Goal: Obtain resource: Download file/media

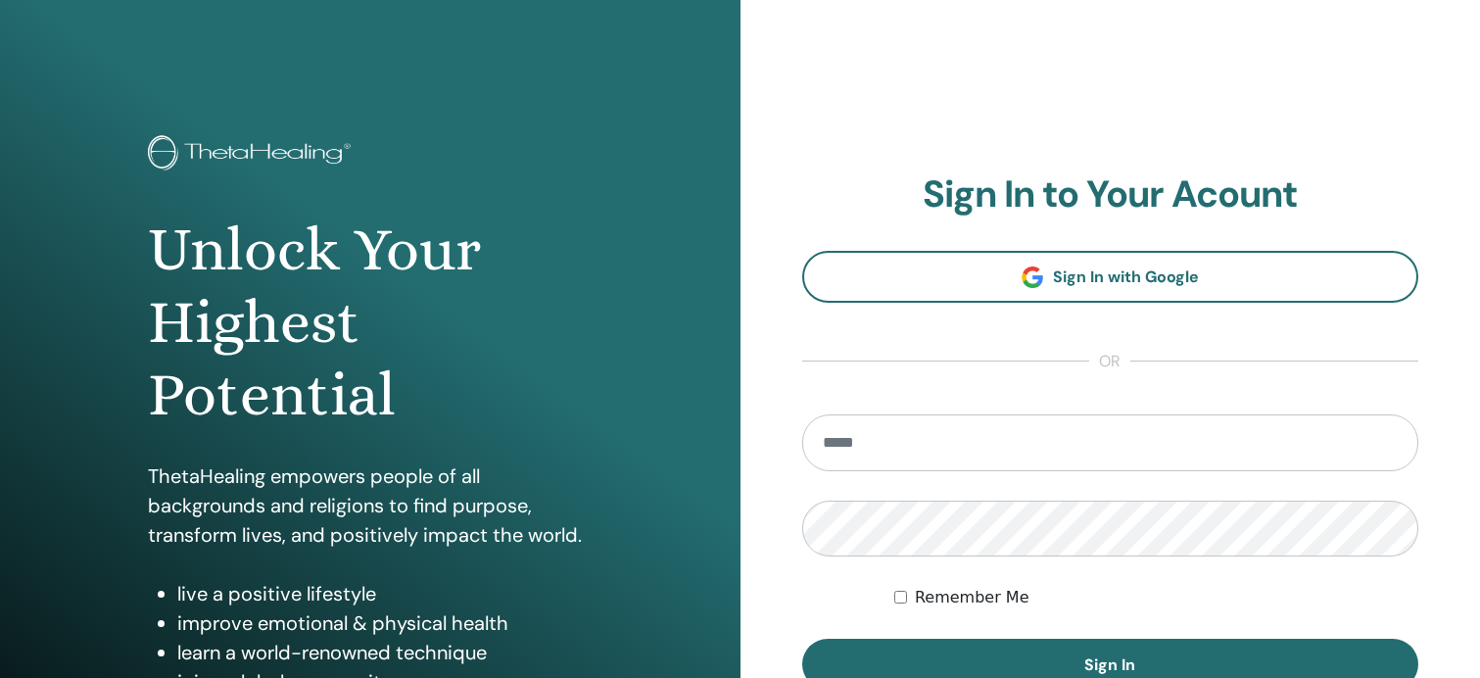
scroll to position [196, 0]
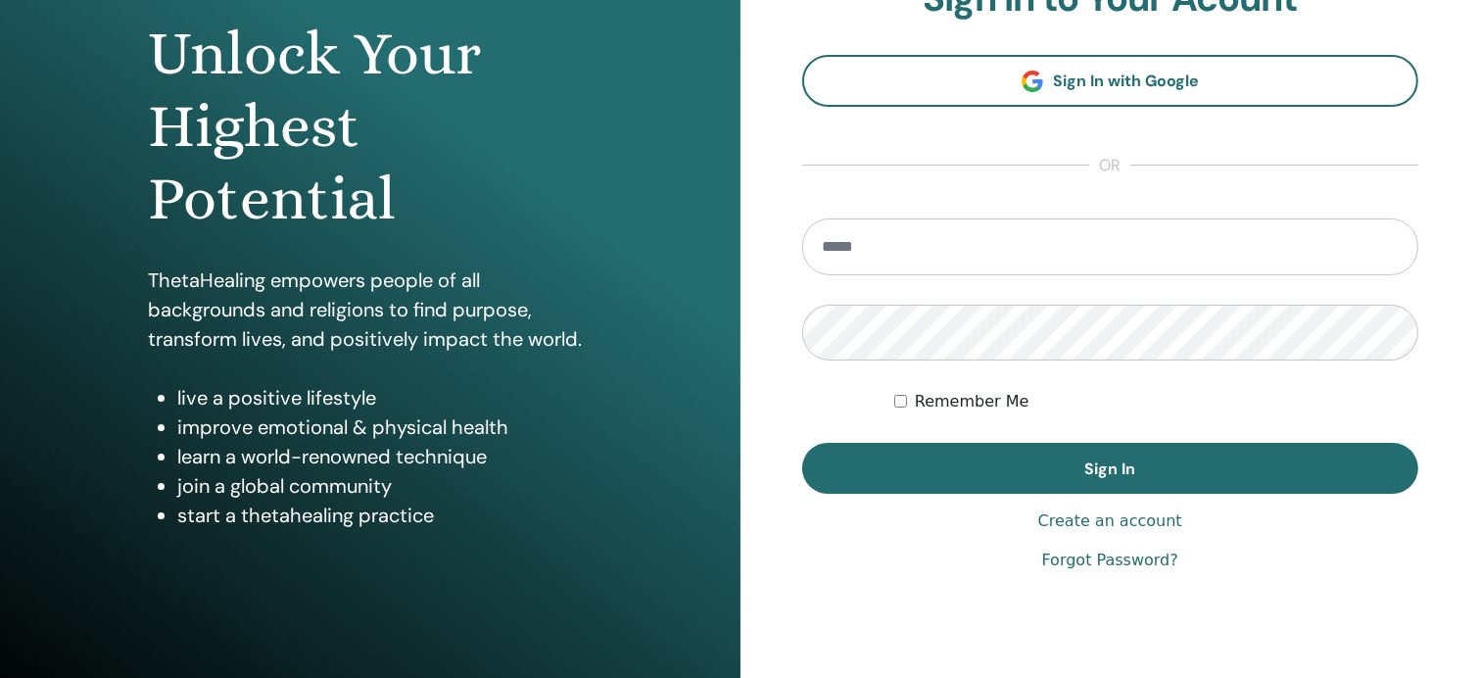
type input "**********"
click at [908, 399] on div "Remember Me" at bounding box center [1156, 402] width 524 height 24
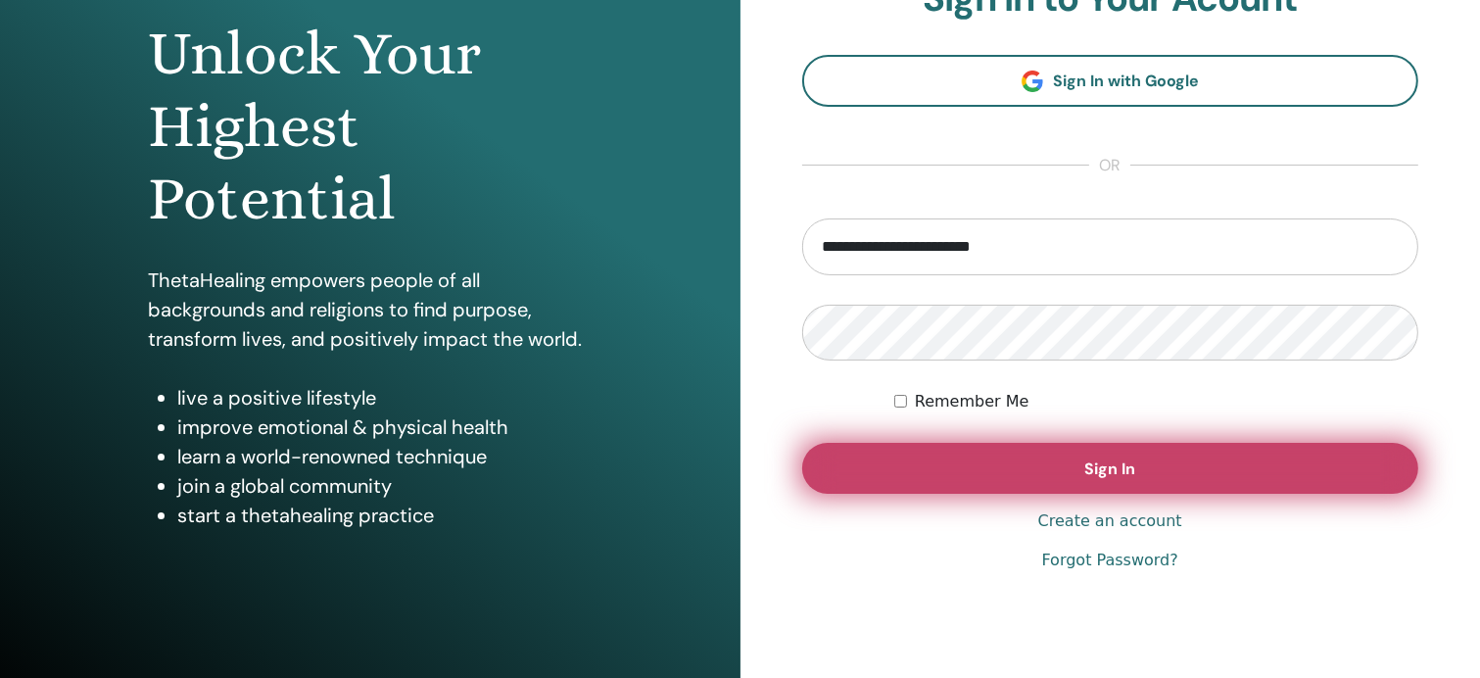
click at [990, 468] on button "Sign In" at bounding box center [1110, 468] width 617 height 51
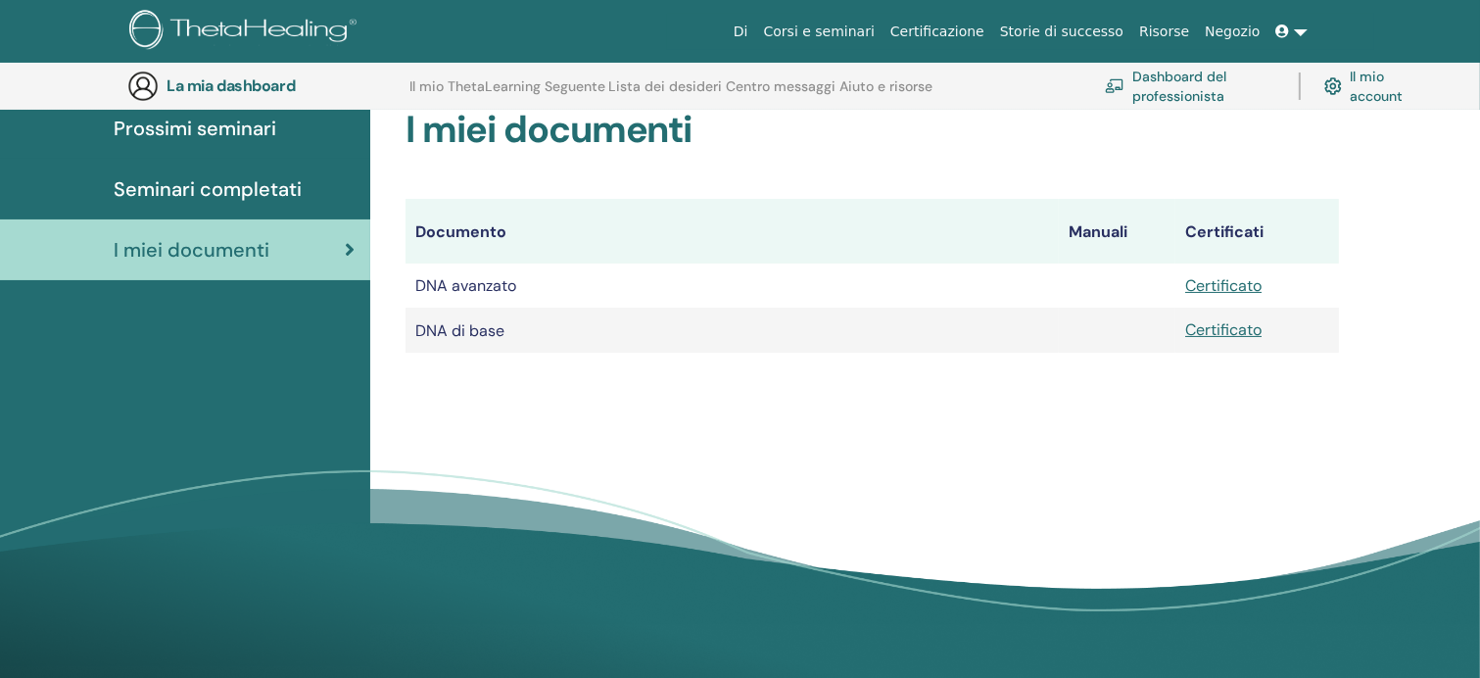
scroll to position [243, 0]
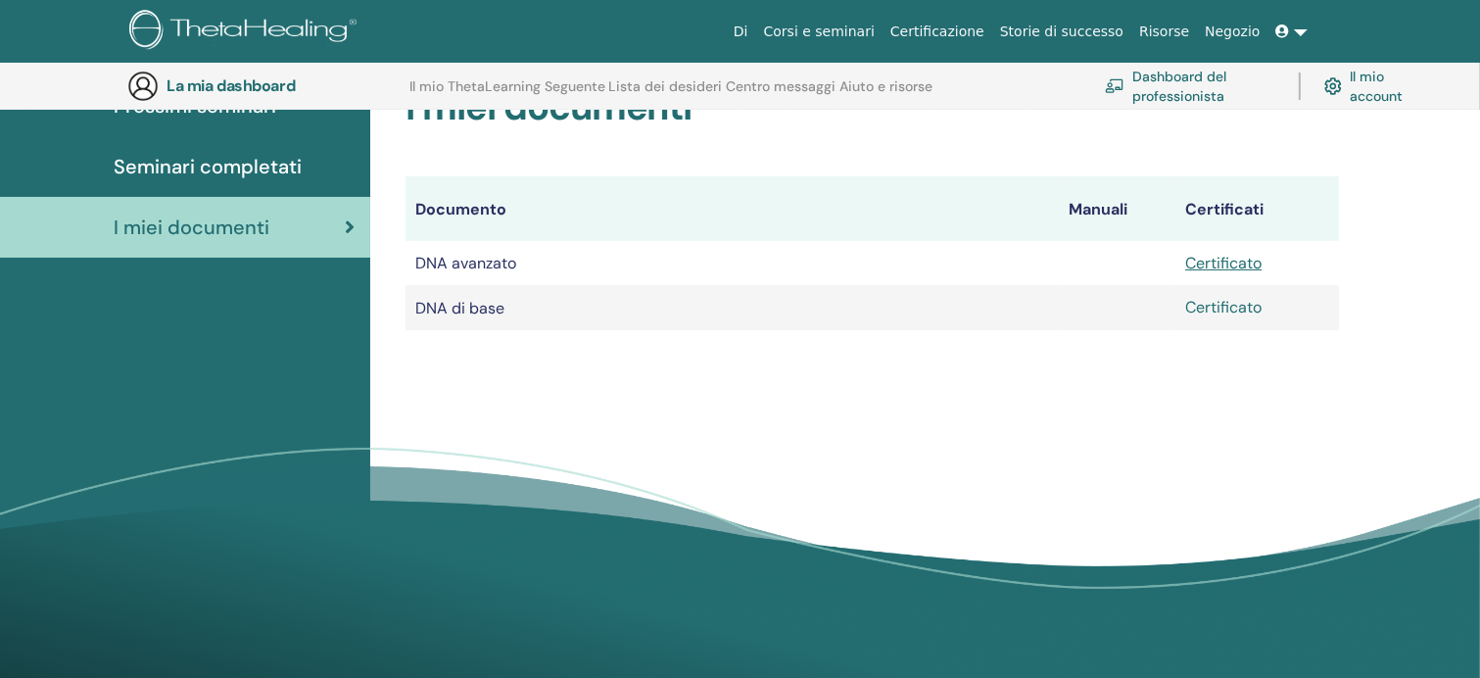
click at [1218, 307] on font "Certificato" at bounding box center [1223, 307] width 76 height 21
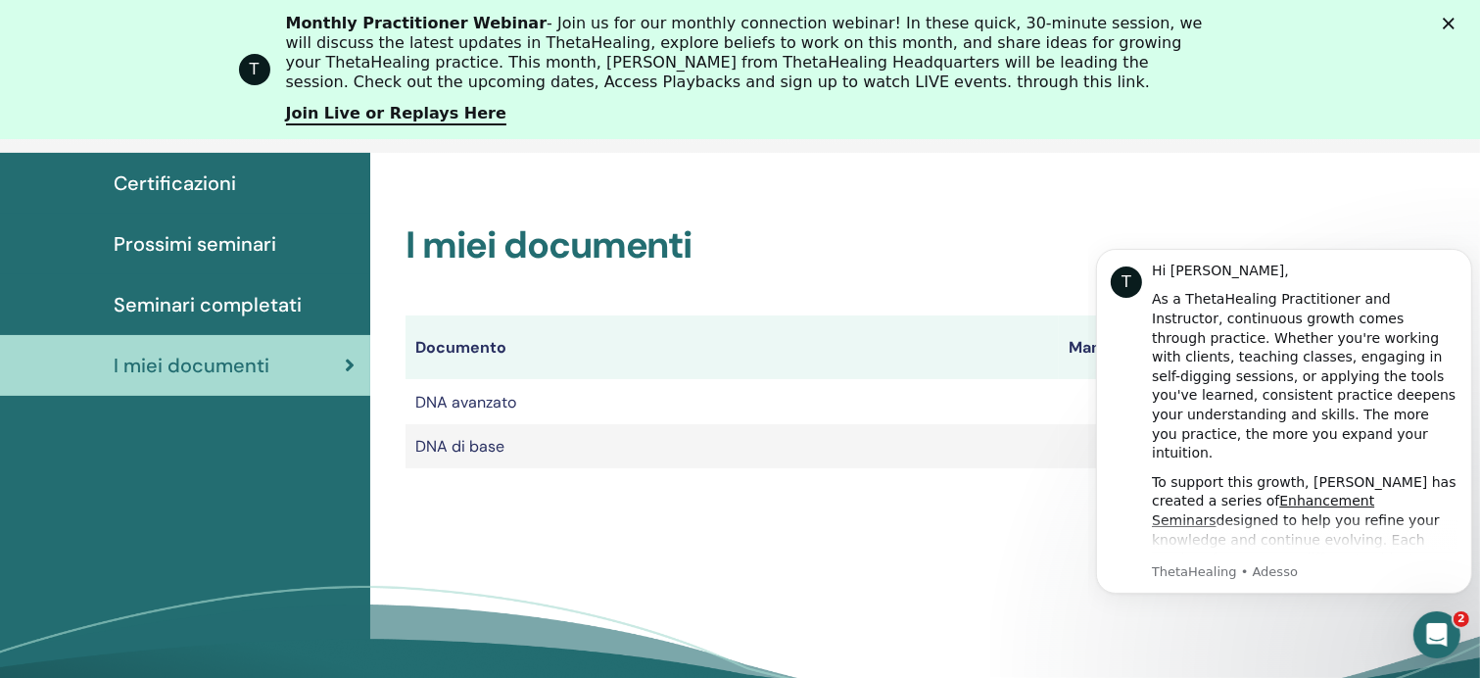
scroll to position [0, 0]
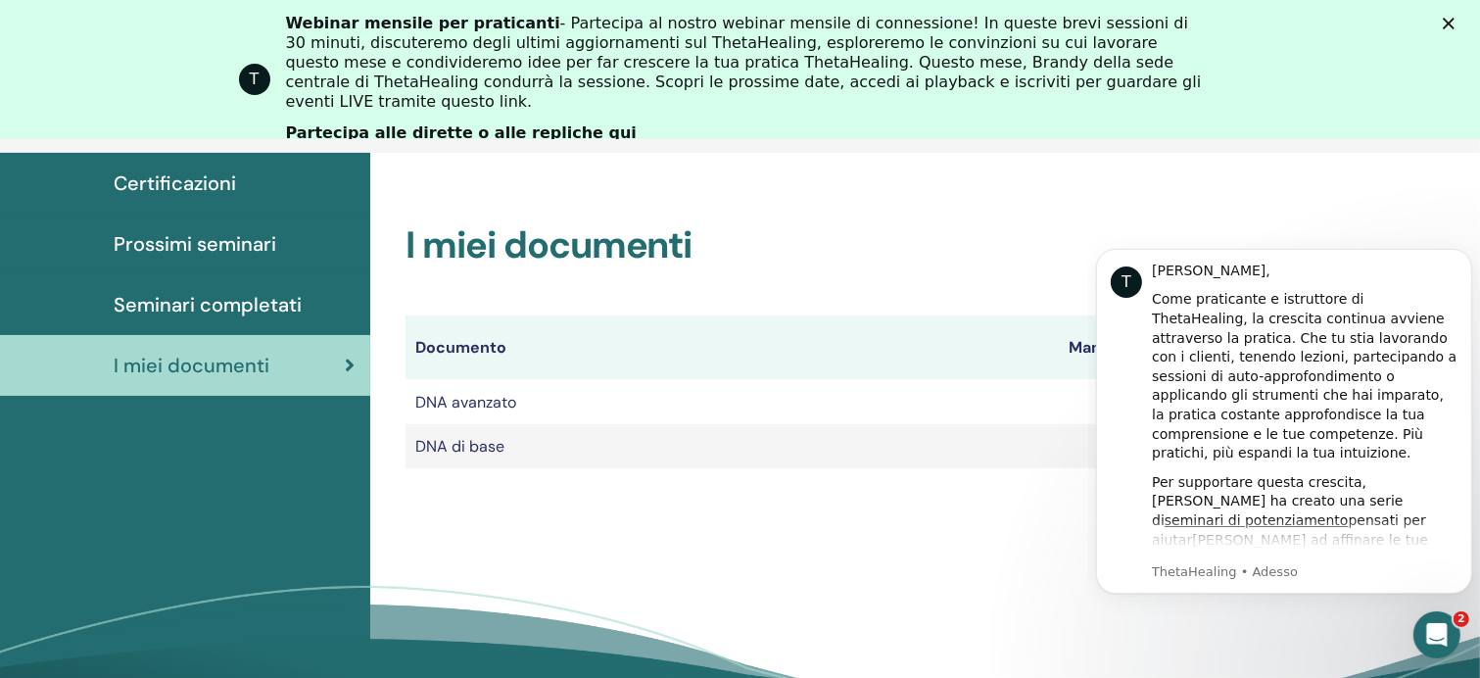
click at [977, 355] on th "Documento" at bounding box center [731, 347] width 653 height 64
click at [1424, 623] on icon "Apri il messenger Intercom" at bounding box center [1434, 632] width 32 height 32
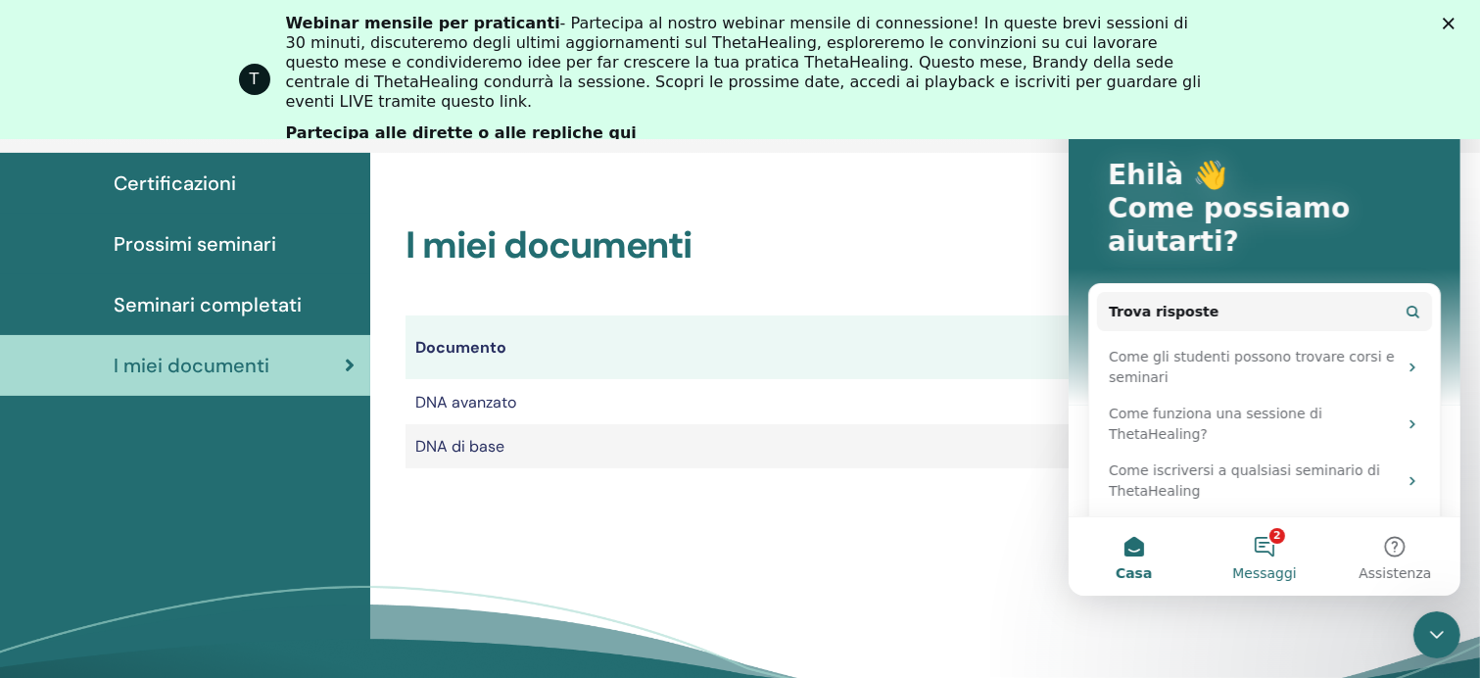
click at [1263, 544] on button "2 Messaggi" at bounding box center [1263, 556] width 130 height 78
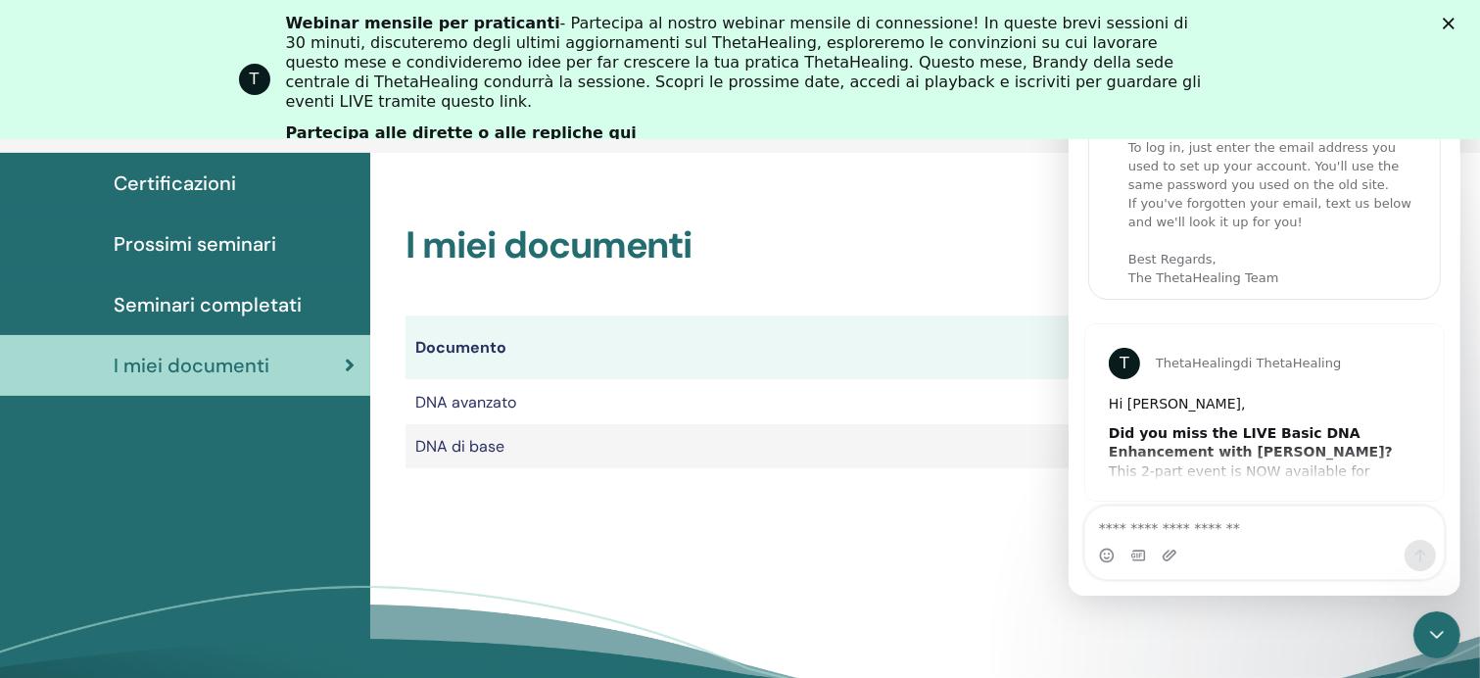
click at [970, 395] on td "DNA avanzato" at bounding box center [731, 401] width 653 height 44
click at [1023, 254] on h2 "I miei documenti" at bounding box center [871, 245] width 933 height 45
click at [1454, 24] on icon "Chiudi" at bounding box center [1449, 24] width 12 height 12
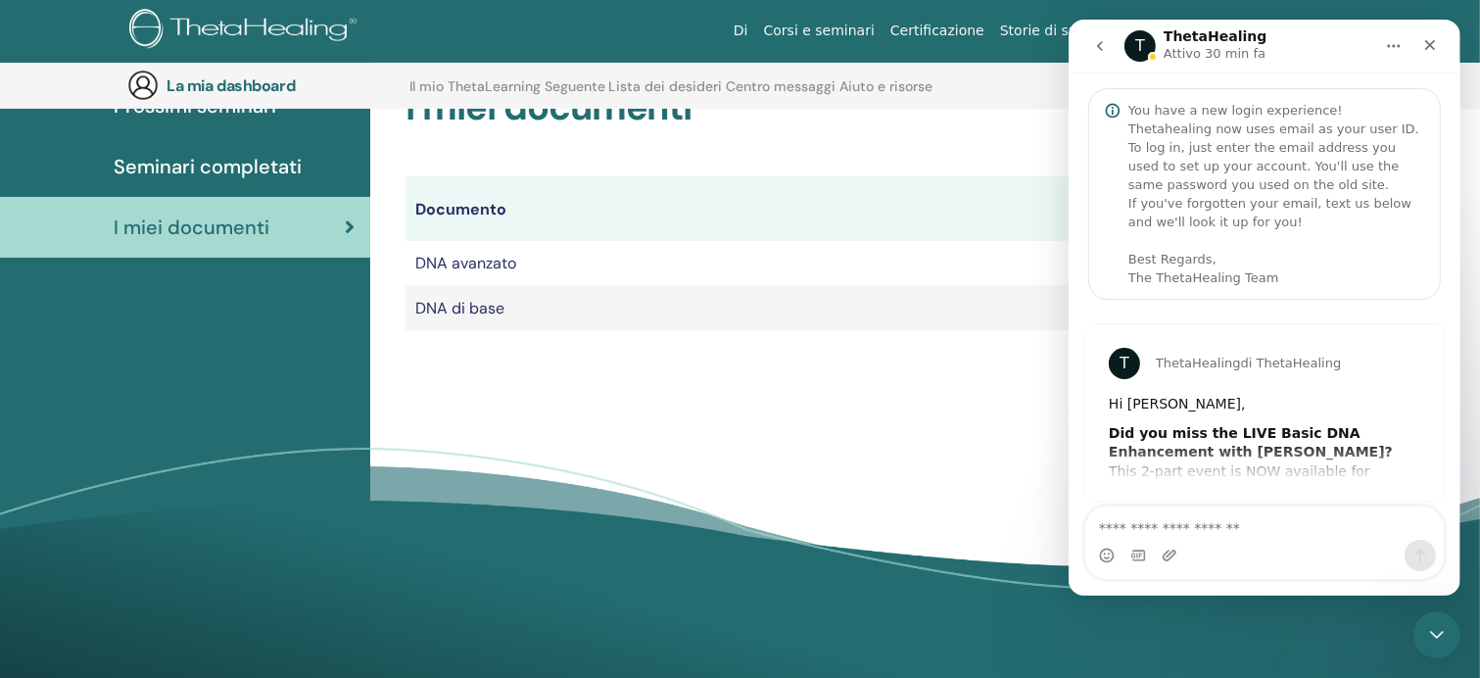
click at [1001, 156] on div "I miei documenti Documento Manuali Certificati DNA avanzato Certificato DNA di …" at bounding box center [871, 207] width 933 height 245
click at [1432, 43] on icon "Chiudi" at bounding box center [1429, 45] width 16 height 16
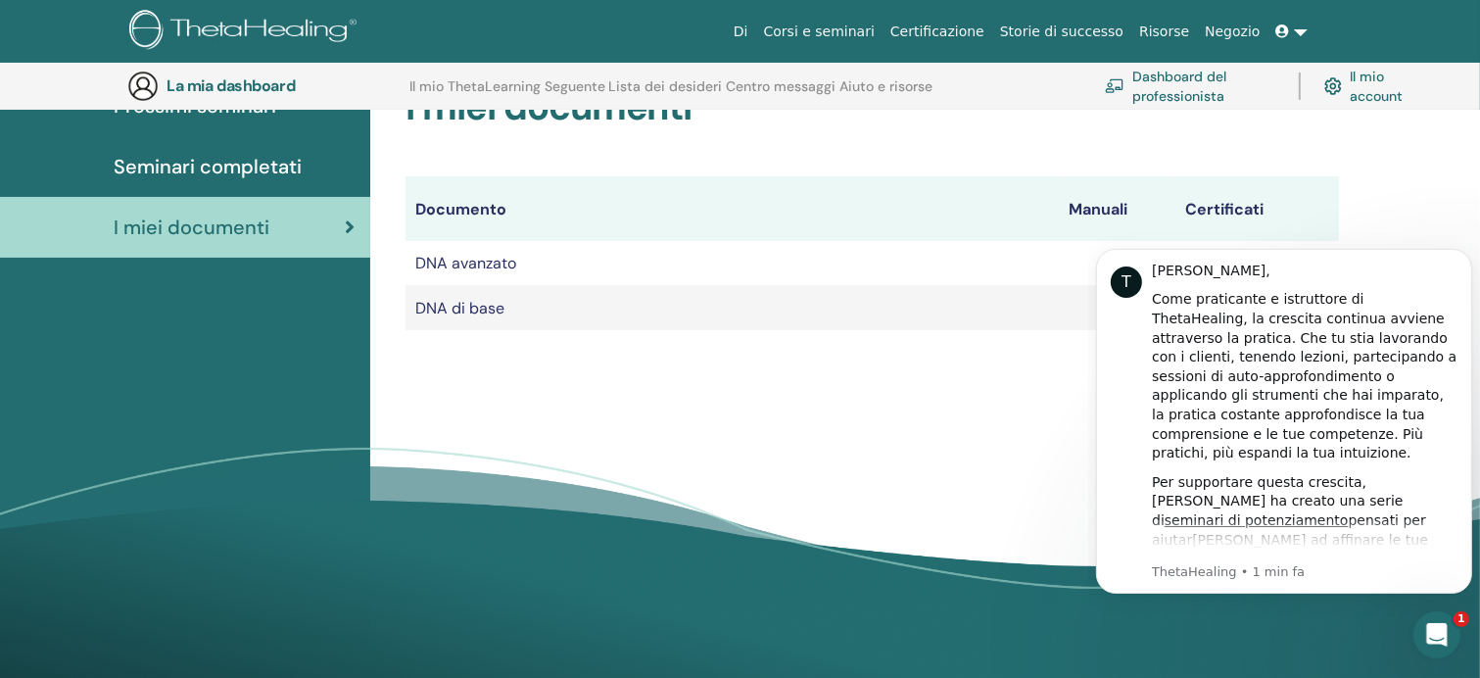
click at [1031, 247] on td "DNA avanzato" at bounding box center [731, 263] width 653 height 44
click at [1038, 262] on td "DNA avanzato" at bounding box center [731, 263] width 653 height 44
click at [1311, 511] on font "seminari di potenziamento" at bounding box center [1256, 519] width 184 height 16
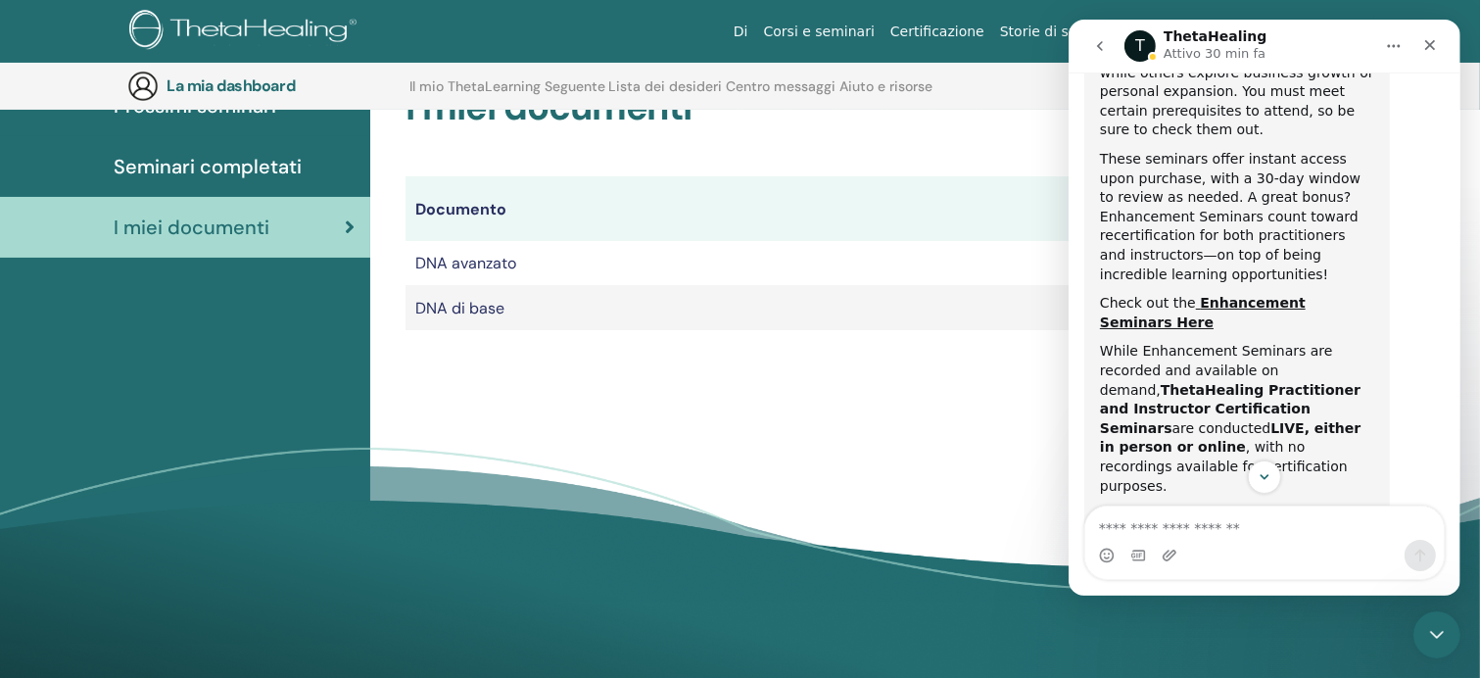
scroll to position [686, 0]
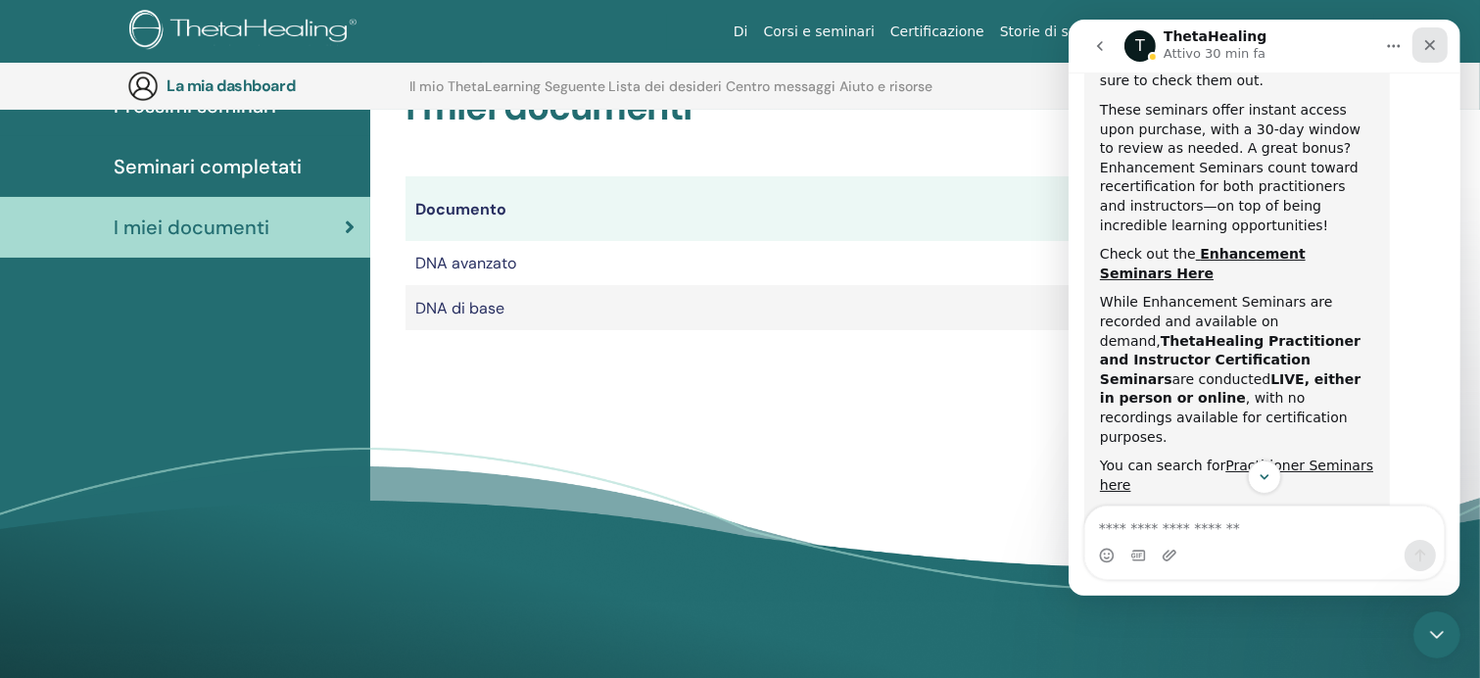
click at [1427, 47] on icon "Chiudi" at bounding box center [1429, 45] width 11 height 11
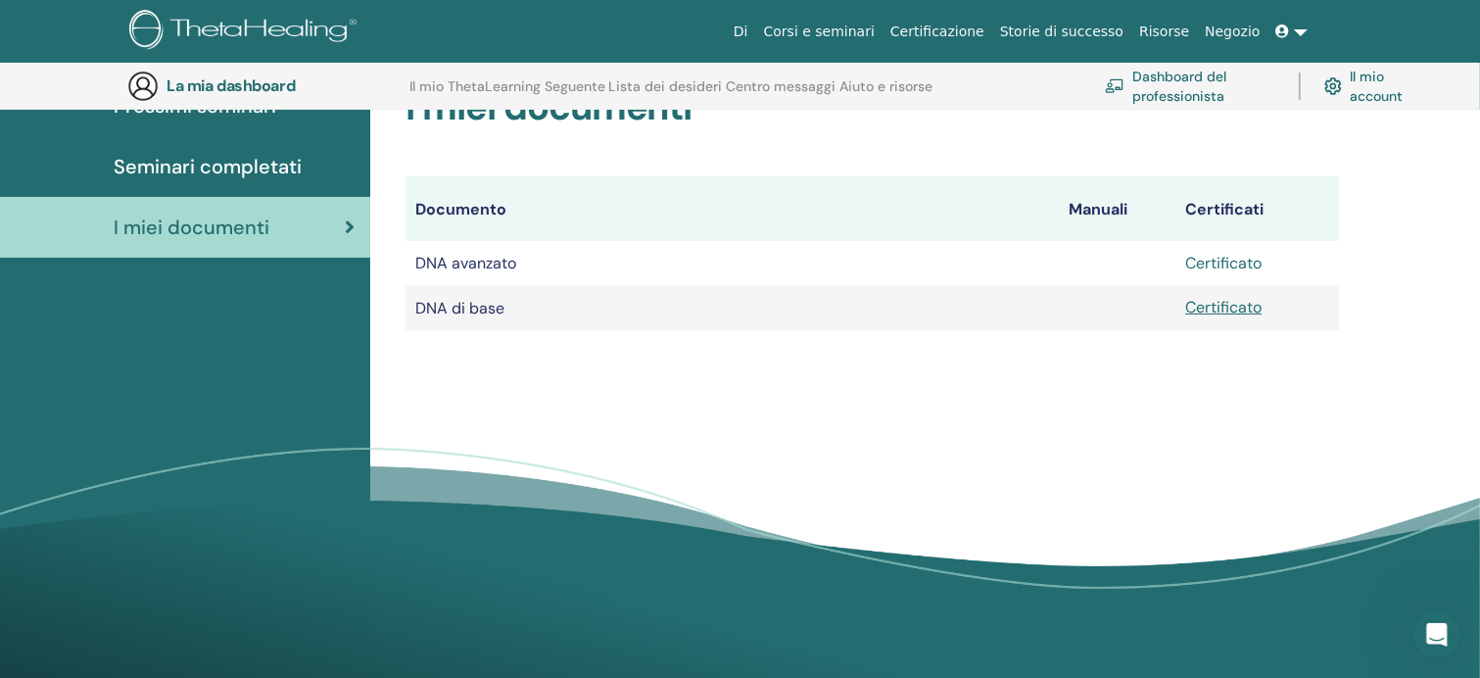
click at [1215, 262] on font "Certificato" at bounding box center [1223, 263] width 76 height 21
click at [1223, 311] on font "Certificato" at bounding box center [1223, 307] width 76 height 21
